Goal: Task Accomplishment & Management: Manage account settings

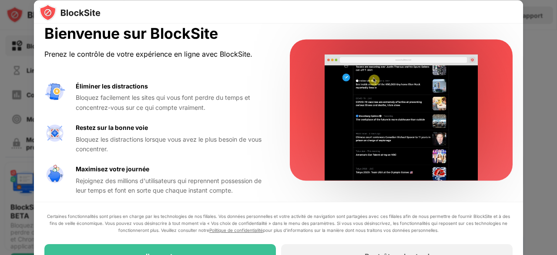
scroll to position [14, 0]
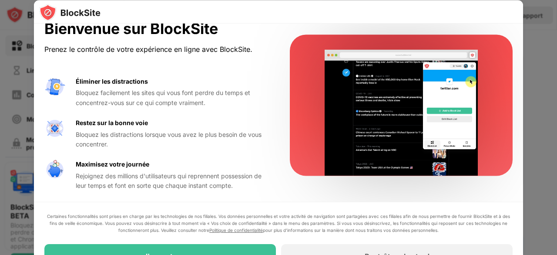
click at [495, 15] on div at bounding box center [279, 12] width 490 height 24
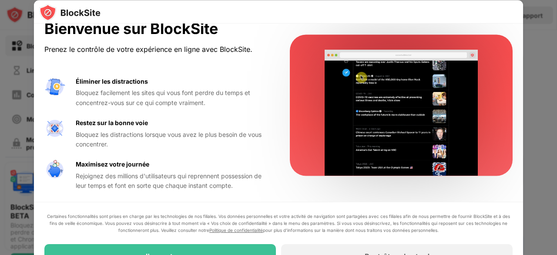
drag, startPoint x: 292, startPoint y: 12, endPoint x: 324, endPoint y: -11, distance: 39.6
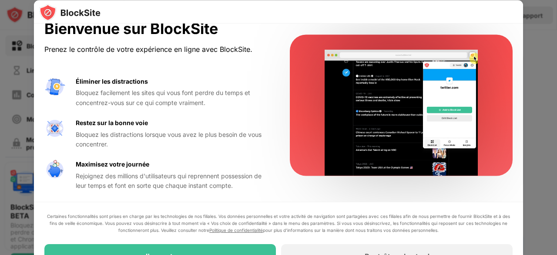
click at [324, 0] on html "Bloquer les sites Limite d'utilisation Connaissances Mode Focus Mot de passe de…" at bounding box center [278, 127] width 557 height 255
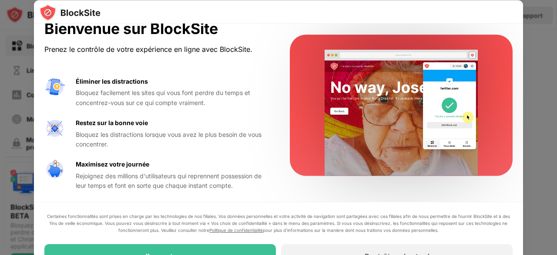
click at [552, 250] on div at bounding box center [278, 127] width 557 height 255
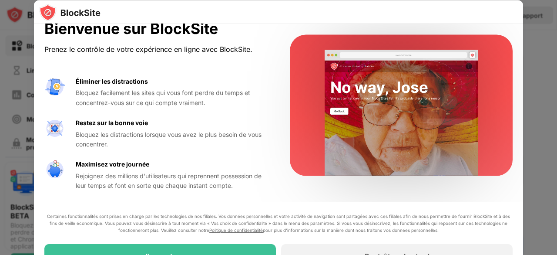
scroll to position [0, 0]
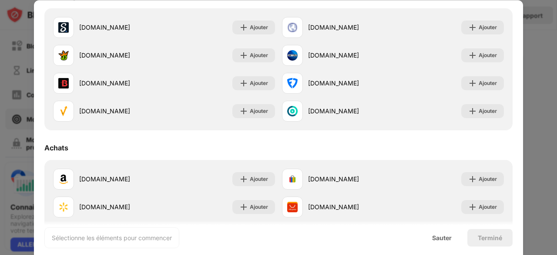
scroll to position [913, 0]
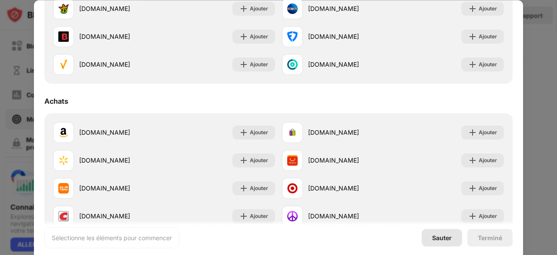
click at [446, 240] on font "Sauter" at bounding box center [442, 236] width 20 height 7
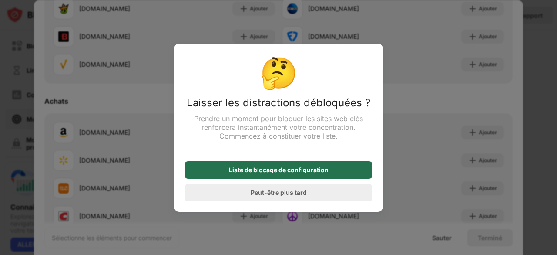
click at [292, 173] on font "Liste de blocage de configuration" at bounding box center [279, 169] width 100 height 7
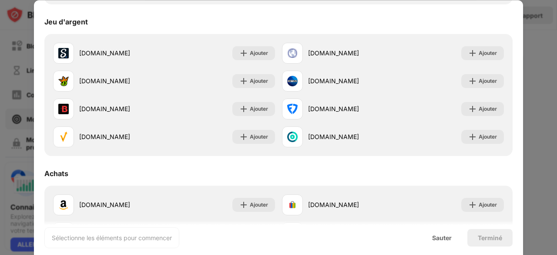
scroll to position [782, 0]
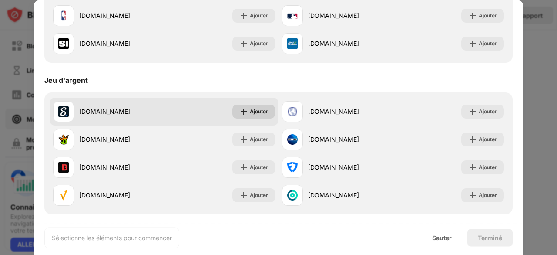
click at [259, 111] on font "Ajouter" at bounding box center [259, 111] width 18 height 7
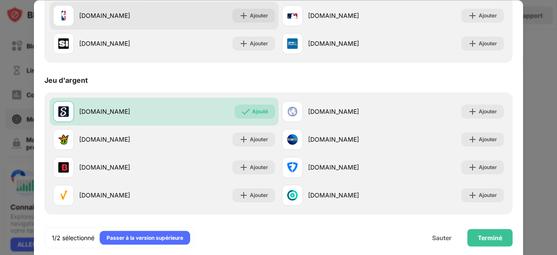
click at [151, 14] on div "nba.com" at bounding box center [121, 15] width 85 height 9
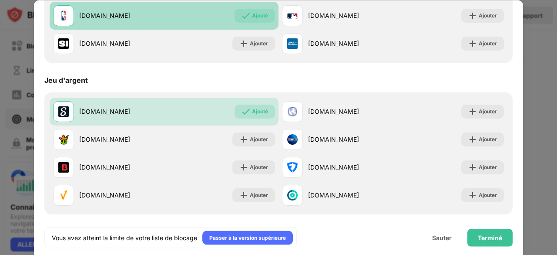
click at [242, 16] on img at bounding box center [246, 15] width 9 height 9
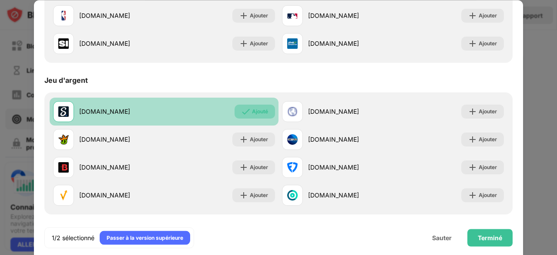
click at [243, 110] on img at bounding box center [246, 111] width 9 height 9
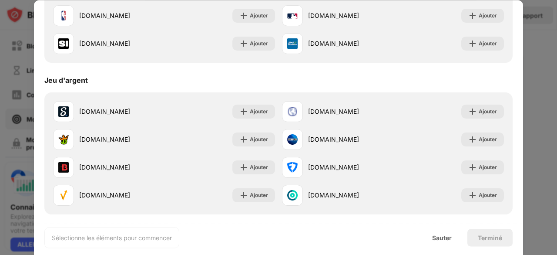
scroll to position [652, 0]
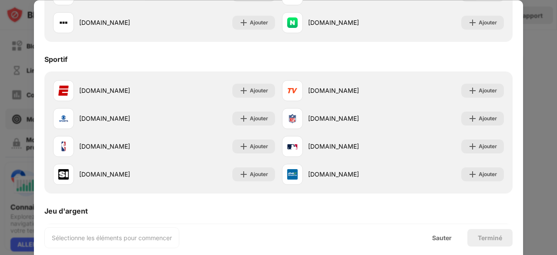
drag, startPoint x: 522, startPoint y: 193, endPoint x: 450, endPoint y: 217, distance: 75.6
click at [450, 217] on div "Jeu d'argent" at bounding box center [278, 211] width 469 height 24
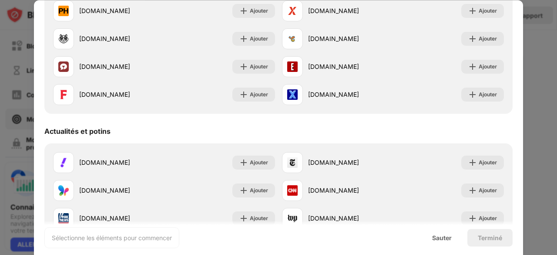
scroll to position [347, 0]
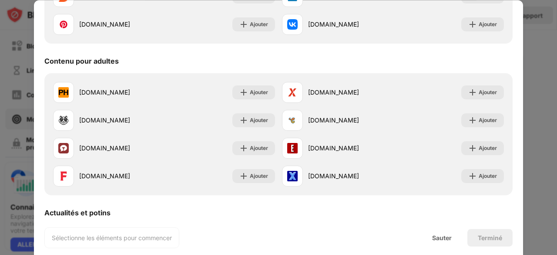
drag, startPoint x: 521, startPoint y: 180, endPoint x: 462, endPoint y: 209, distance: 66.4
click at [462, 209] on div "Actualités et potins" at bounding box center [278, 212] width 469 height 24
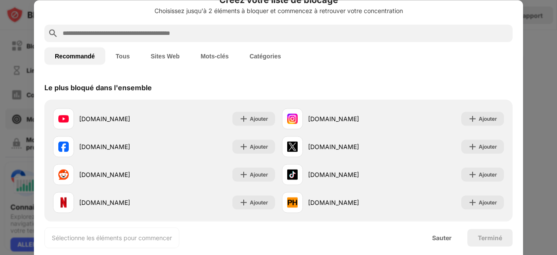
scroll to position [0, 0]
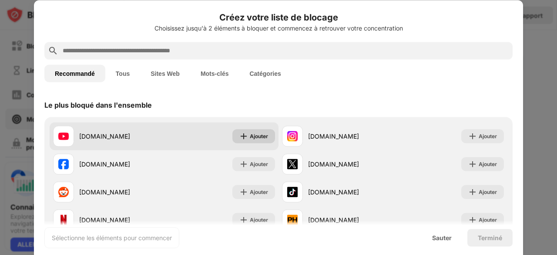
click at [257, 136] on font "Ajouter" at bounding box center [259, 135] width 18 height 7
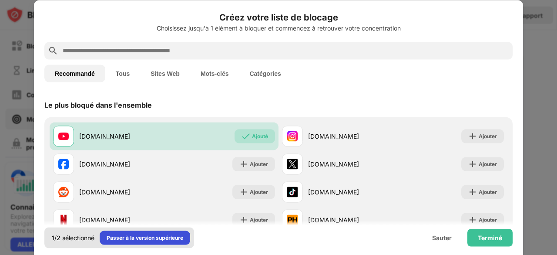
click at [162, 237] on font "Passer à la version supérieure" at bounding box center [145, 237] width 77 height 7
